Goal: Information Seeking & Learning: Learn about a topic

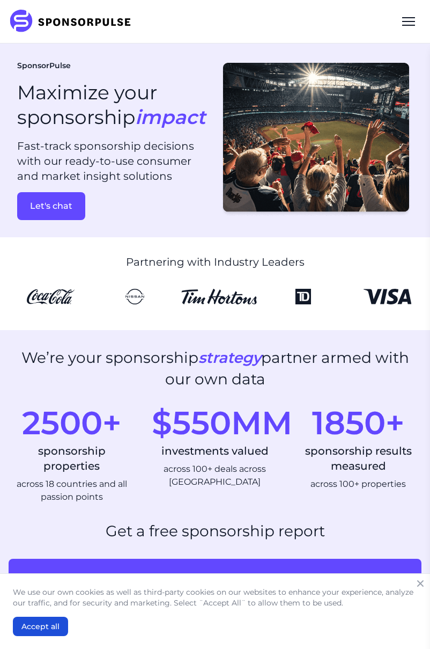
click at [412, 28] on div "Menu" at bounding box center [409, 22] width 26 height 26
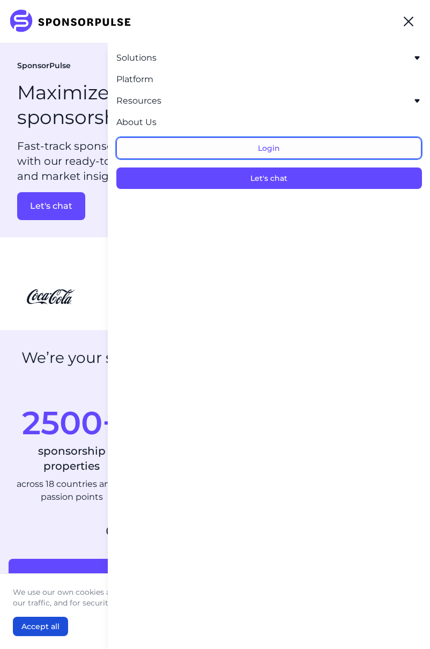
click at [274, 147] on button "Login" at bounding box center [269, 147] width 306 height 21
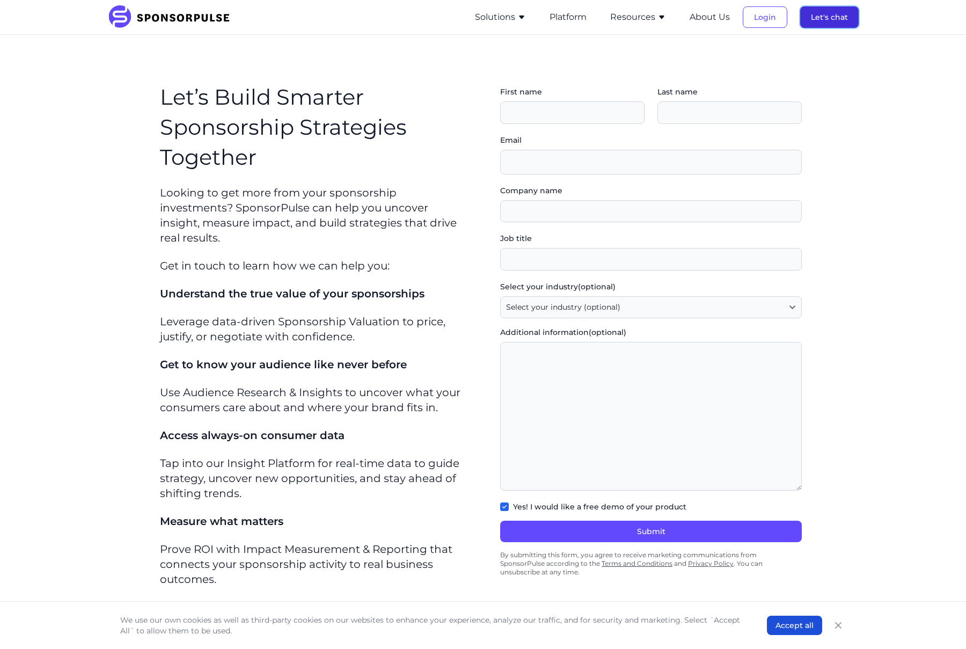
click at [838, 15] on button "Let's chat" at bounding box center [829, 16] width 58 height 21
click at [503, 15] on button "Solutions" at bounding box center [500, 17] width 51 height 13
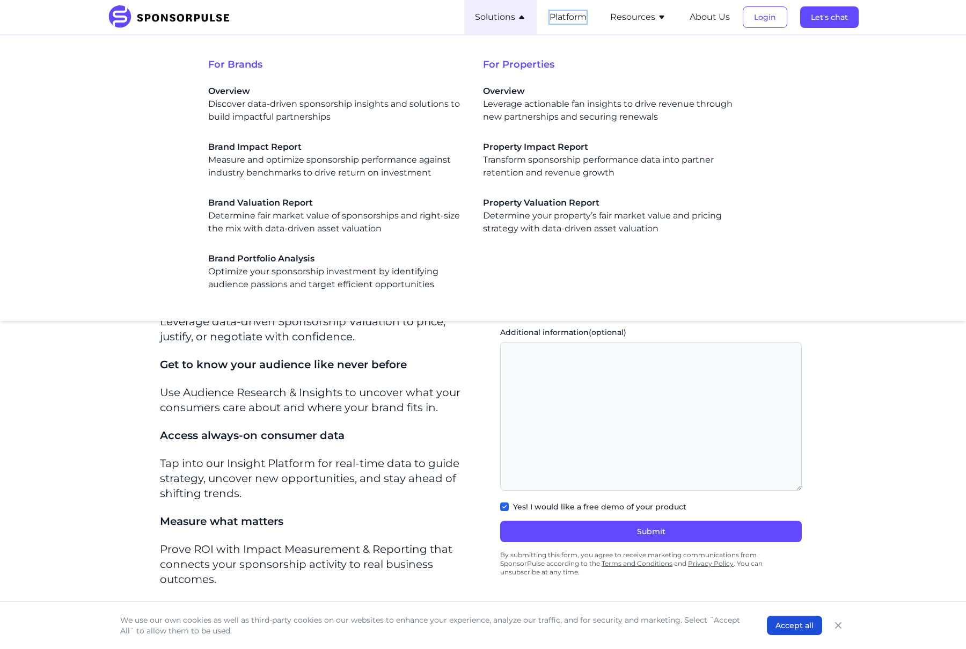
click at [569, 17] on button "Platform" at bounding box center [568, 17] width 37 height 13
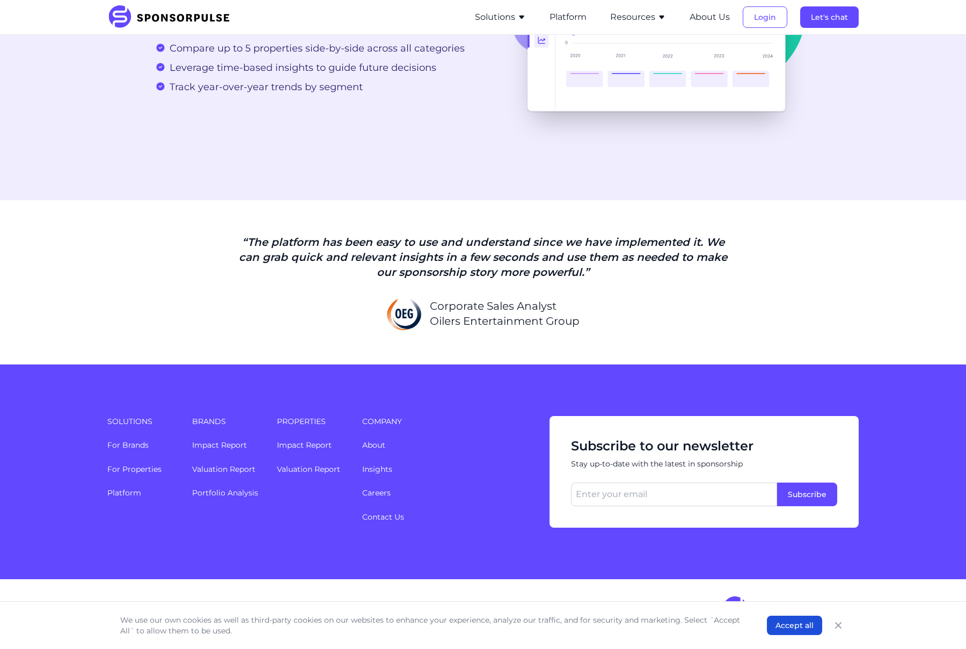
scroll to position [2455, 0]
click at [396, 518] on link "Contact Us" at bounding box center [383, 517] width 42 height 10
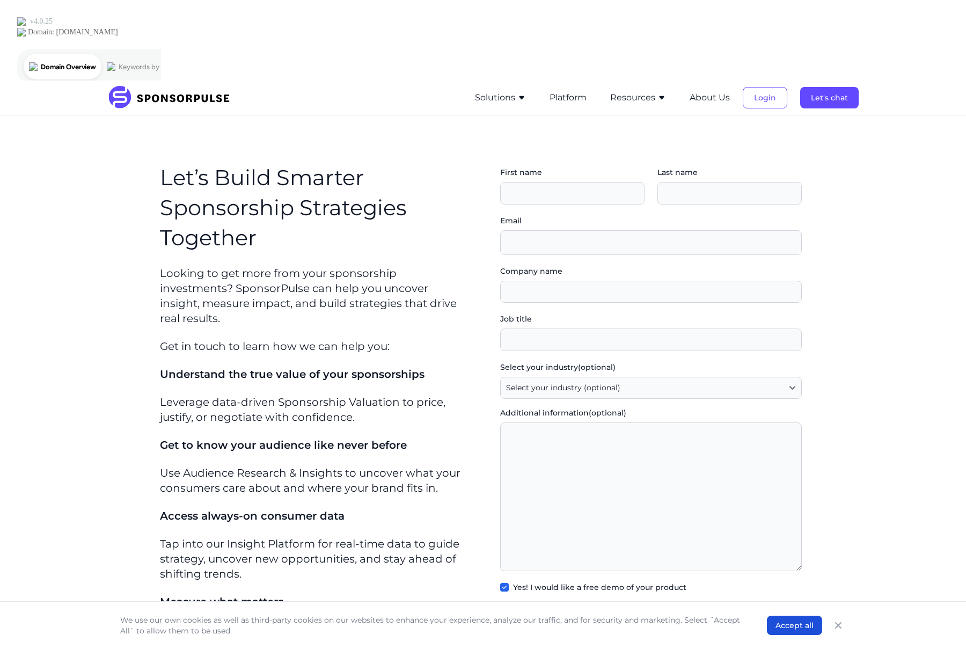
click at [643, 91] on button "Resources" at bounding box center [638, 97] width 56 height 13
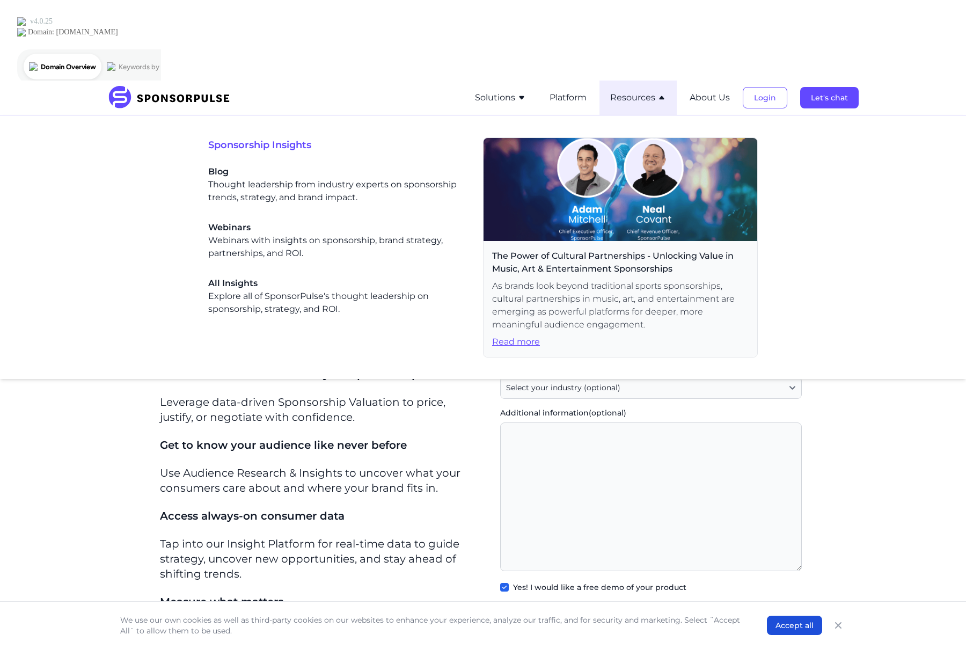
click at [643, 91] on button "Resources" at bounding box center [638, 97] width 56 height 13
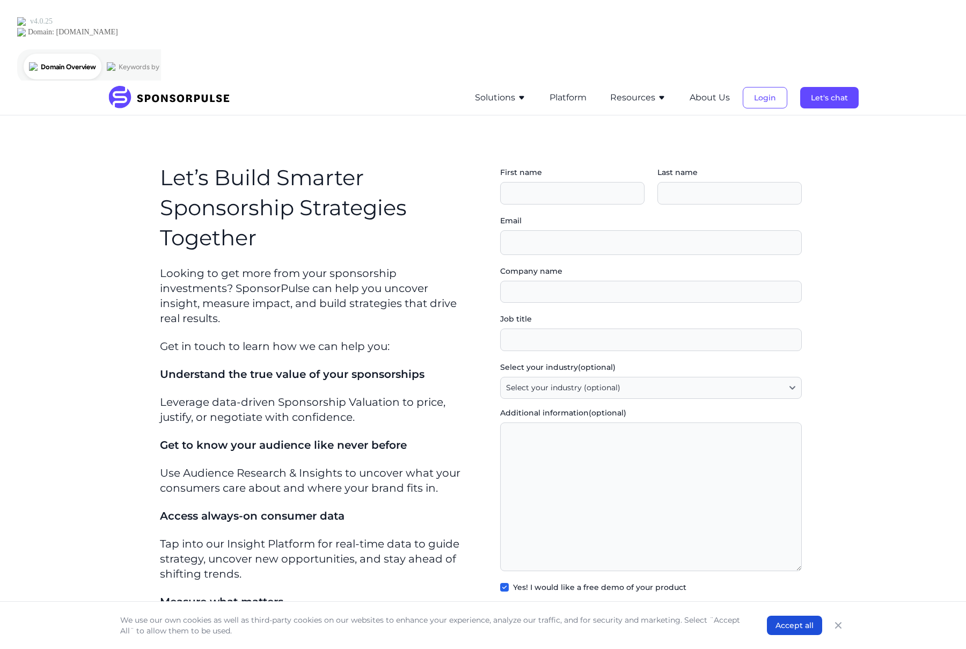
click at [643, 91] on button "Resources" at bounding box center [638, 97] width 56 height 13
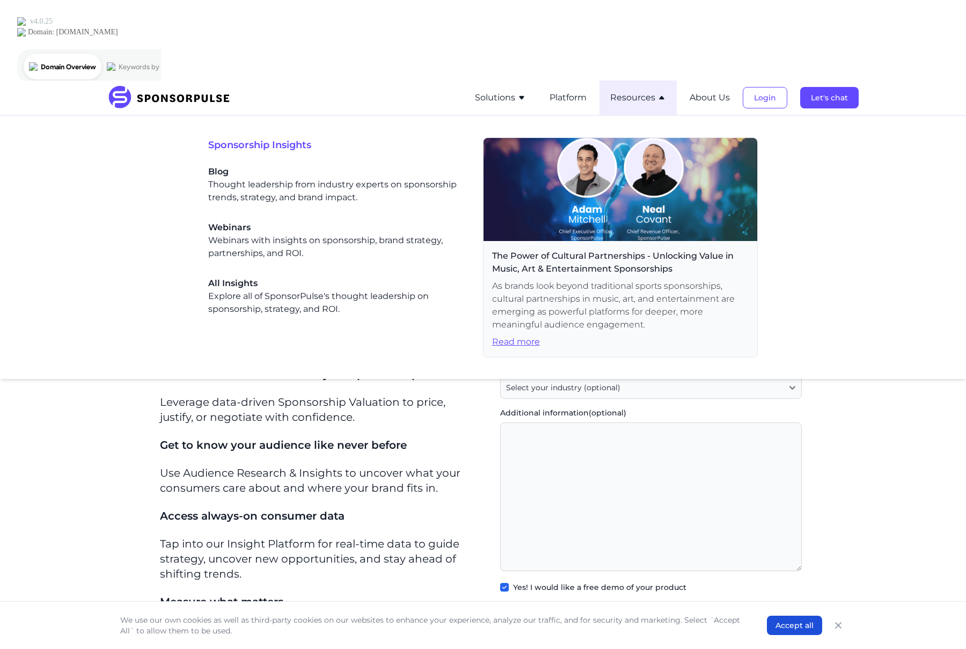
click at [818, 98] on div "SponsorPulse Solutions For Brands Overview Discover data-driven sponsorship ins…" at bounding box center [483, 535] width 966 height 910
